Goal: Navigation & Orientation: Find specific page/section

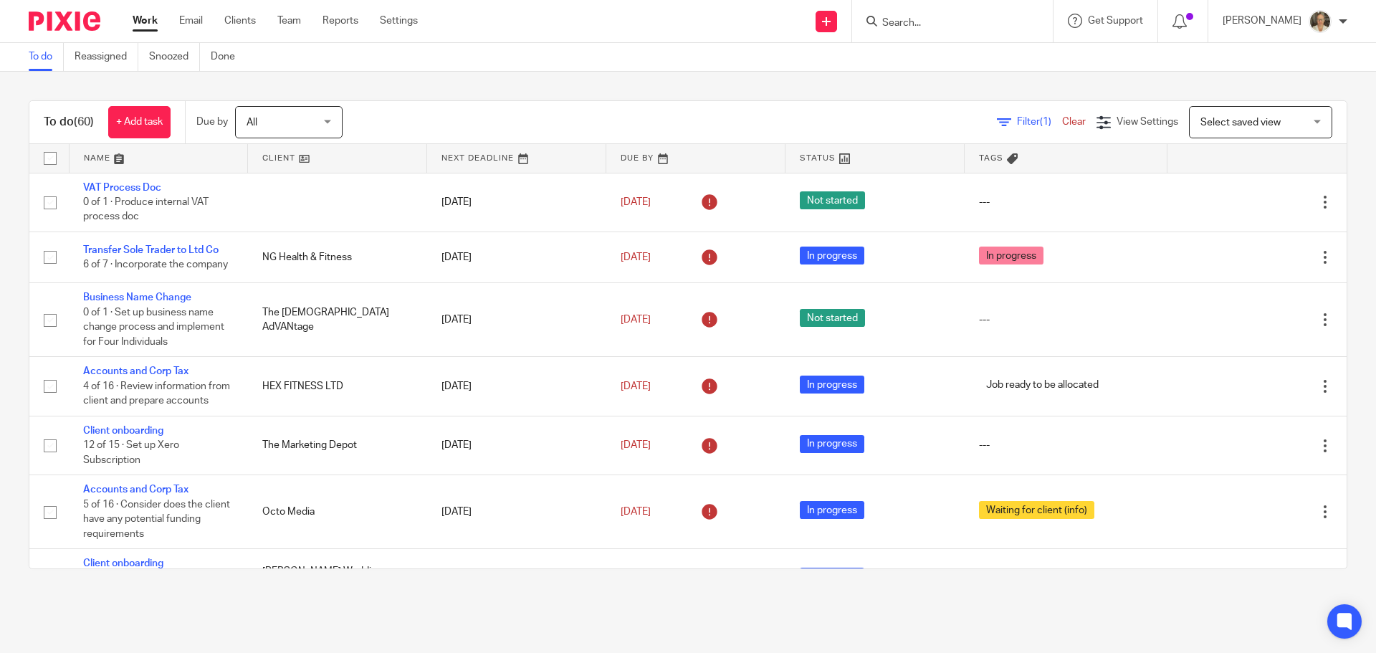
click at [948, 26] on input "Search" at bounding box center [945, 23] width 129 height 13
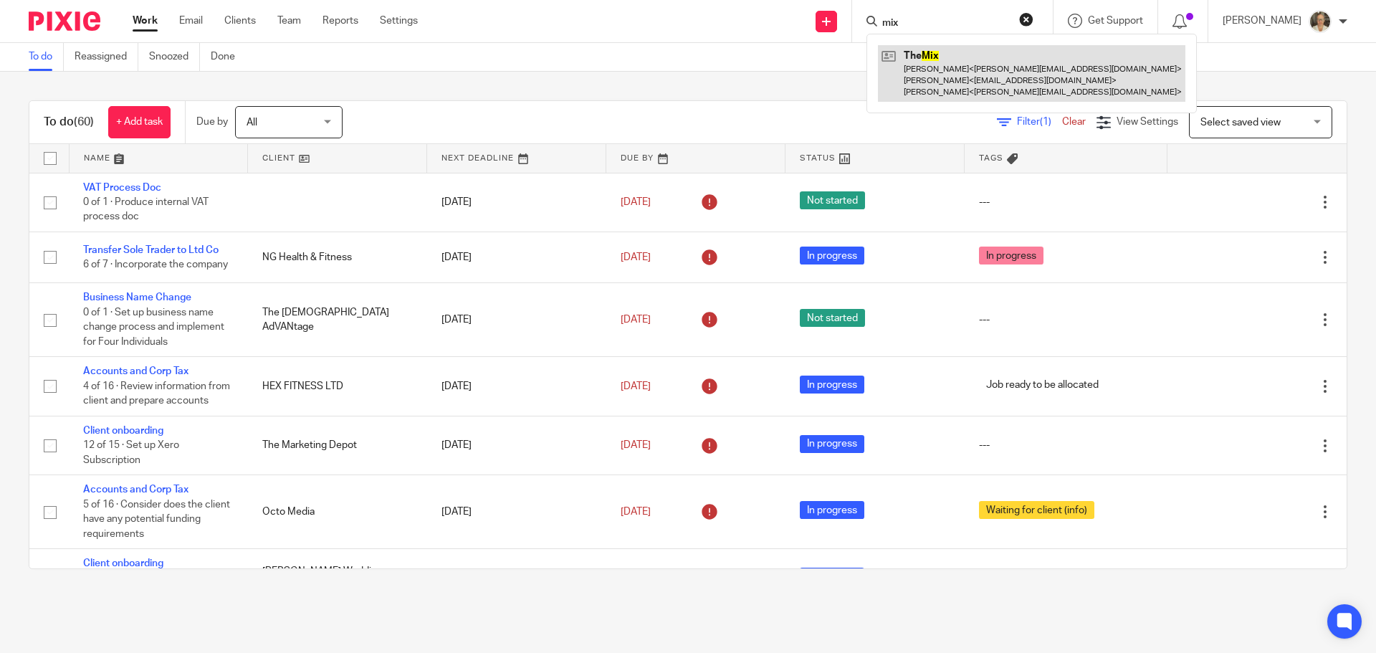
type input "mix"
click at [947, 89] on link at bounding box center [1031, 73] width 307 height 57
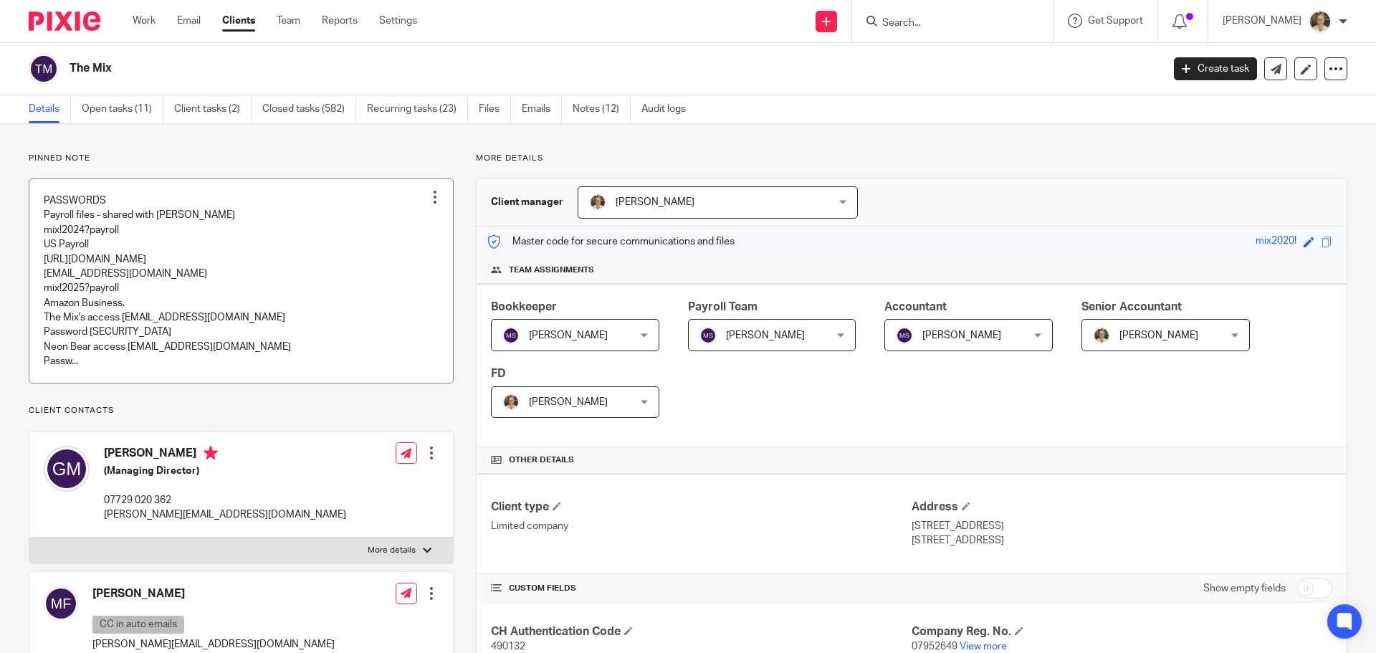
click at [161, 269] on link at bounding box center [241, 281] width 424 height 204
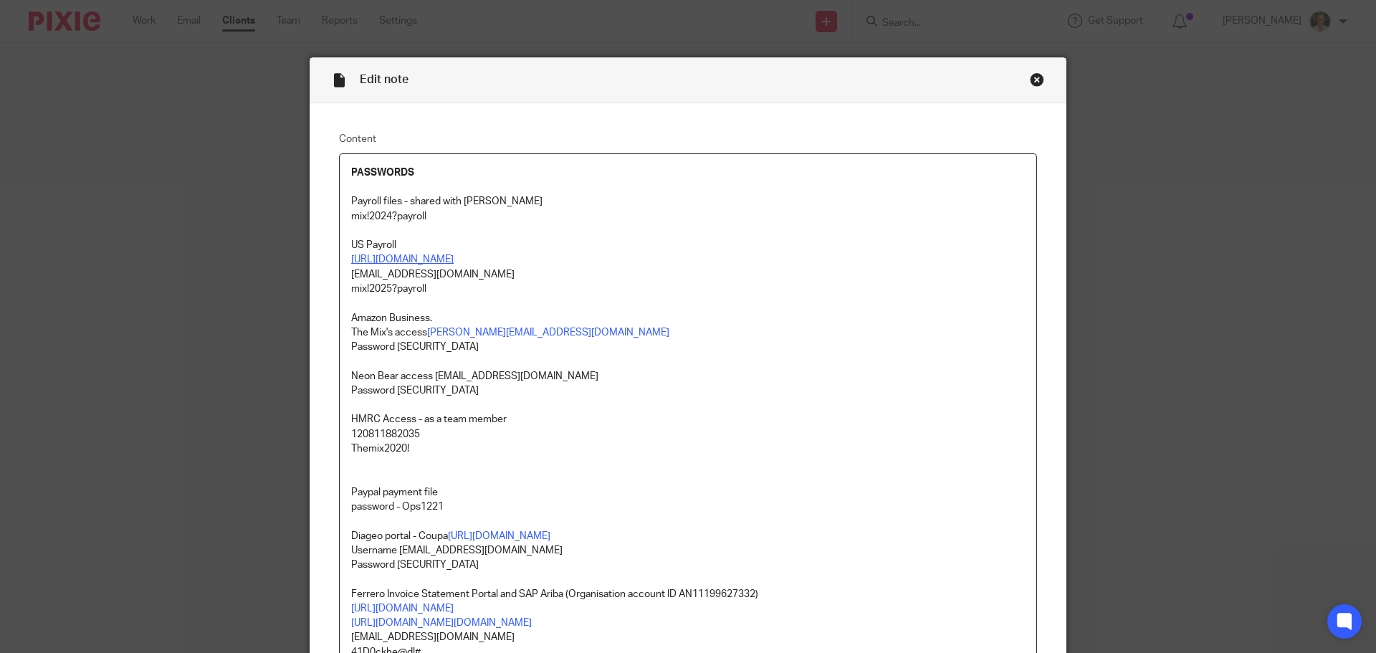
click at [444, 264] on link "https://worksight2.gnapartners.com/login" at bounding box center [402, 259] width 102 height 10
click at [484, 309] on link "https://worksight2.gnapartners.com/login" at bounding box center [448, 304] width 102 height 14
click at [1032, 75] on div "Close this dialog window" at bounding box center [1037, 79] width 14 height 14
